Goal: Task Accomplishment & Management: Manage account settings

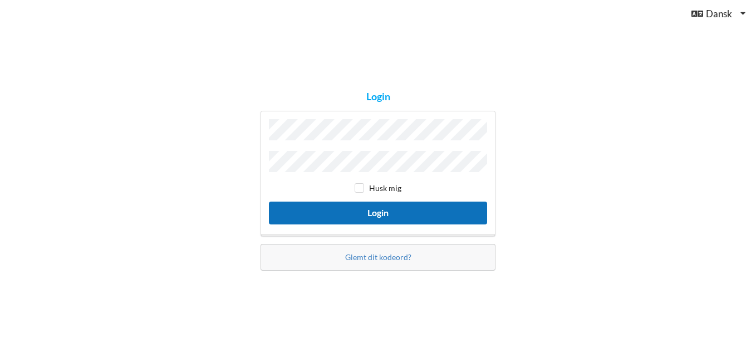
click at [420, 208] on button "Login" at bounding box center [378, 212] width 218 height 23
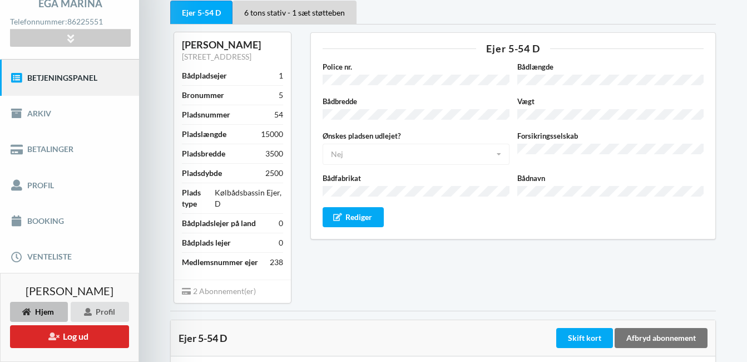
scroll to position [92, 0]
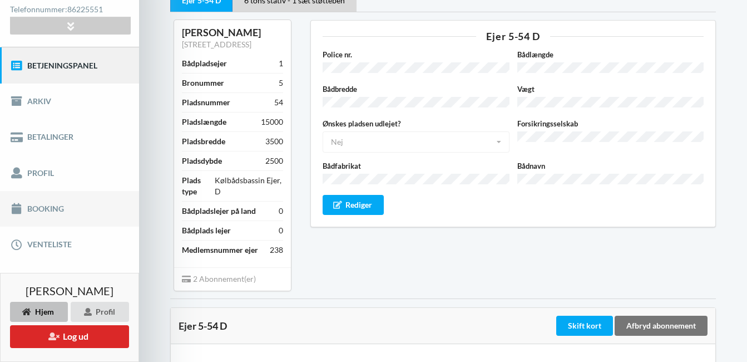
click at [57, 206] on link "Booking" at bounding box center [69, 209] width 139 height 36
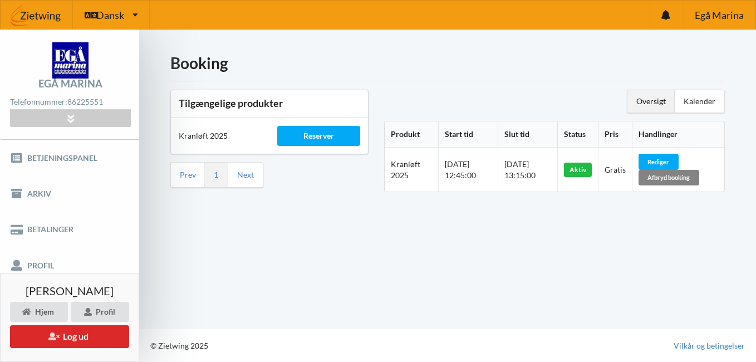
click at [664, 178] on div "Afbryd booking" at bounding box center [668, 178] width 61 height 16
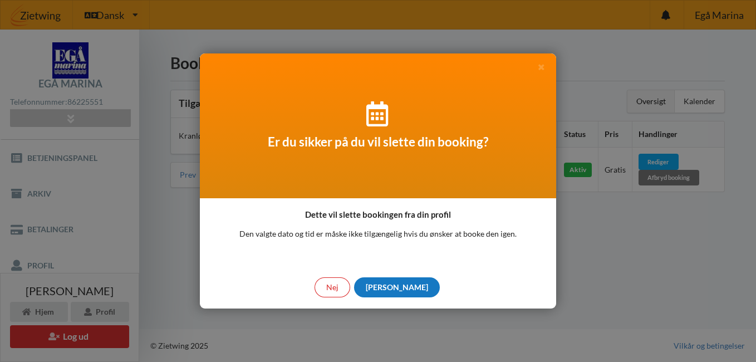
click at [396, 290] on div "[PERSON_NAME]" at bounding box center [397, 287] width 86 height 20
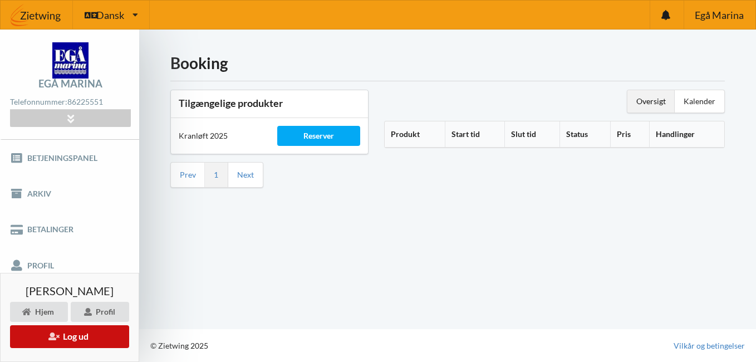
click at [68, 337] on button "Log ud" at bounding box center [69, 336] width 119 height 23
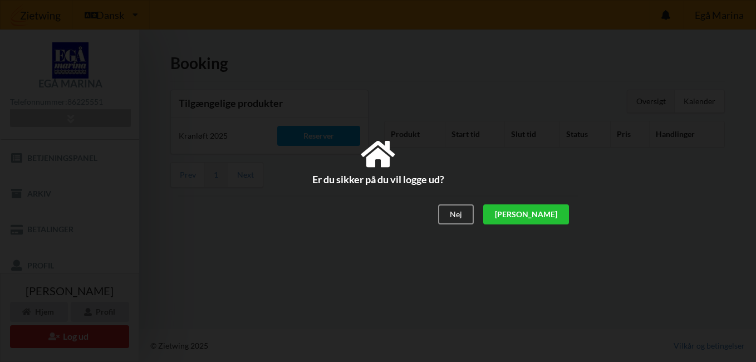
click at [554, 210] on div "[PERSON_NAME]" at bounding box center [526, 215] width 86 height 20
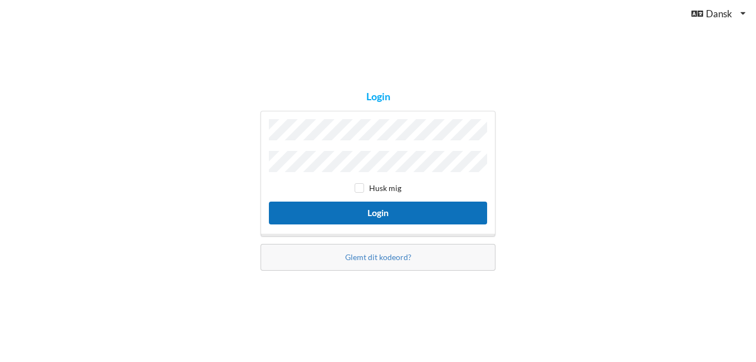
click at [451, 204] on button "Login" at bounding box center [378, 212] width 218 height 23
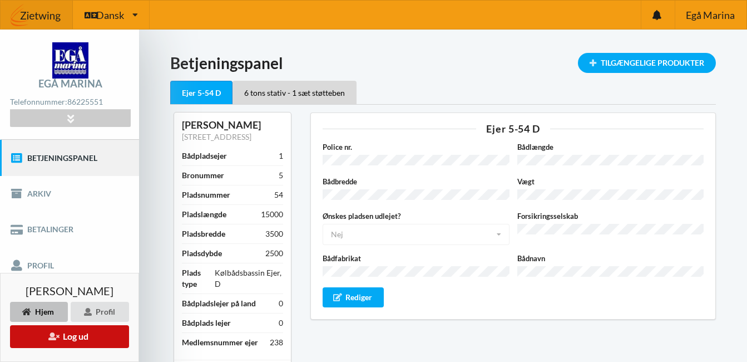
click at [101, 341] on button "Log ud" at bounding box center [69, 336] width 119 height 23
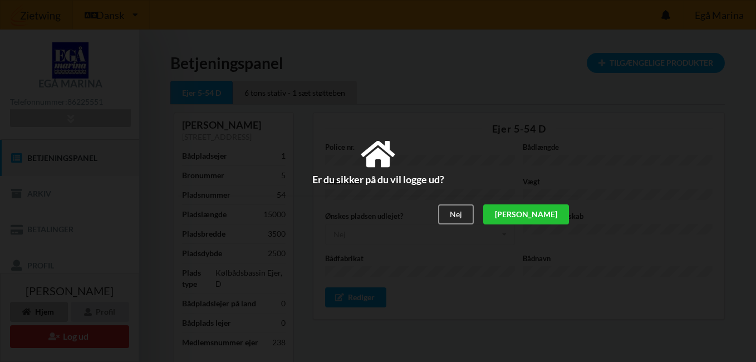
click at [561, 214] on div "[PERSON_NAME]" at bounding box center [526, 215] width 86 height 20
